Goal: Task Accomplishment & Management: Manage account settings

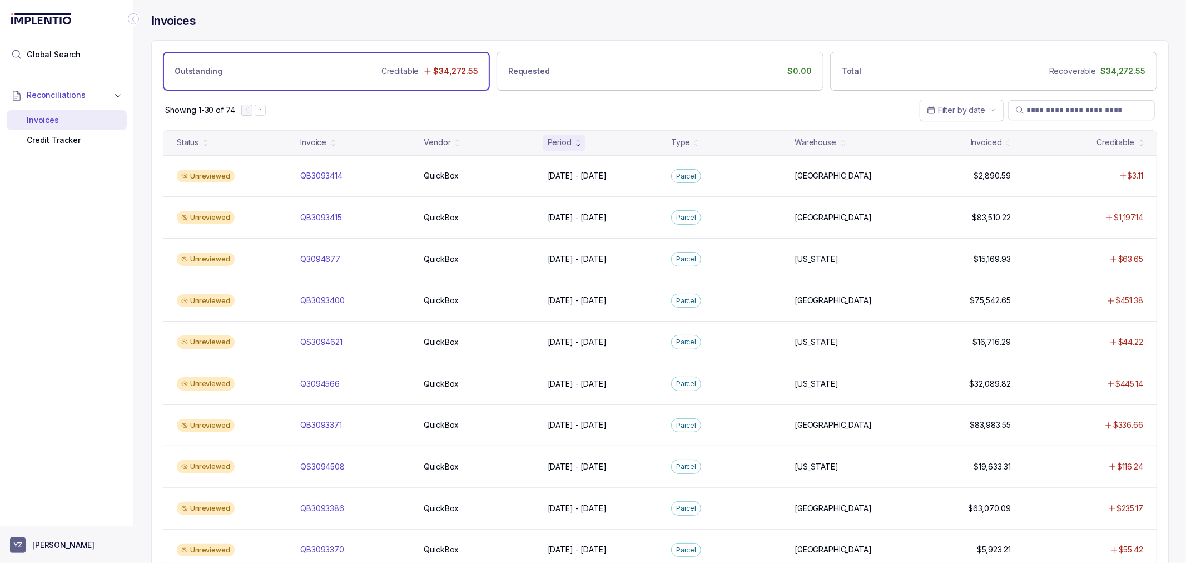
click at [53, 541] on p "[PERSON_NAME]" at bounding box center [63, 544] width 62 height 11
click at [73, 521] on p "Logout" at bounding box center [73, 521] width 92 height 11
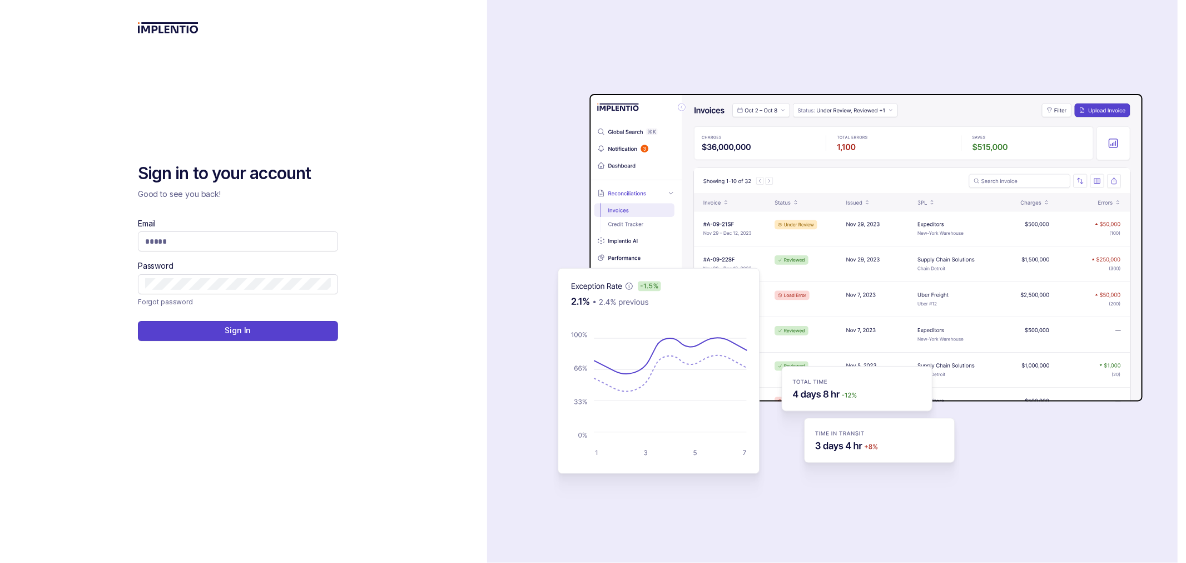
click at [239, 230] on div "Email" at bounding box center [238, 234] width 200 height 33
click at [214, 241] on input "Email" at bounding box center [238, 241] width 186 height 11
click at [288, 191] on p "Good to see you back!" at bounding box center [238, 194] width 200 height 11
type input "**********"
